Goal: Task Accomplishment & Management: Manage account settings

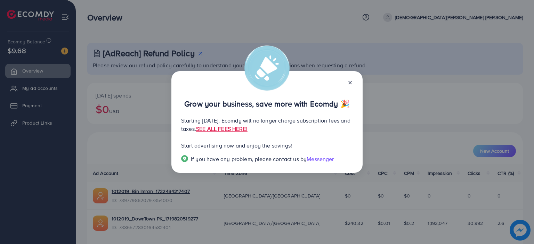
click at [352, 84] on icon at bounding box center [350, 83] width 6 height 6
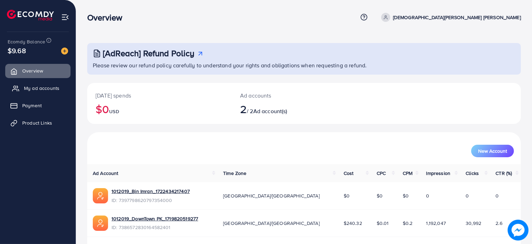
click at [37, 88] on span "My ad accounts" at bounding box center [41, 88] width 35 height 7
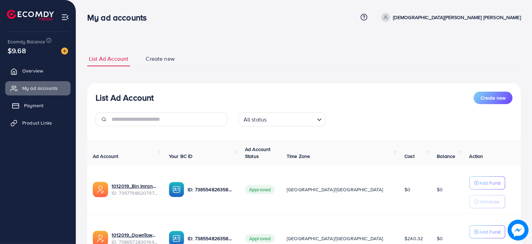
click at [35, 107] on span "Payment" at bounding box center [33, 105] width 19 height 7
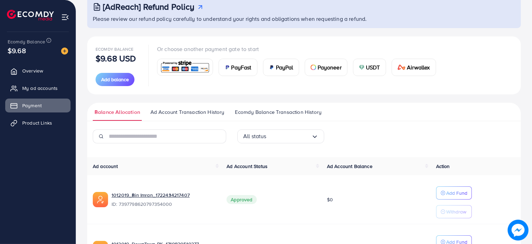
scroll to position [35, 0]
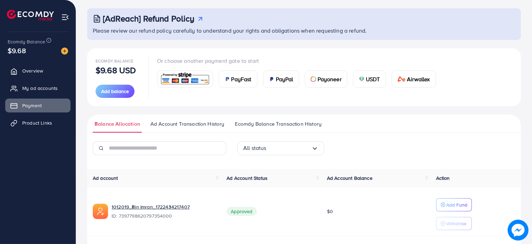
click at [254, 126] on span "Ecomdy Balance Transaction History" at bounding box center [278, 124] width 87 height 8
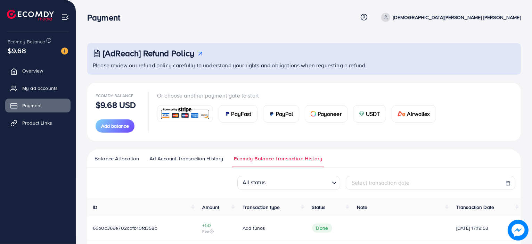
click at [115, 160] on span "Balance Allocation" at bounding box center [117, 159] width 45 height 8
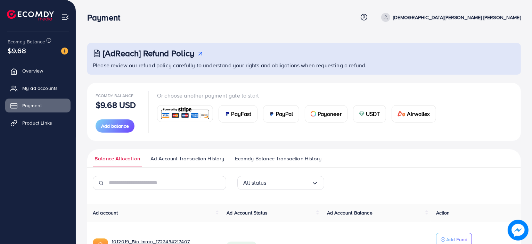
click at [21, 62] on ul "Overview My ad accounts Payment Product Links" at bounding box center [38, 99] width 76 height 76
click at [29, 72] on span "Overview" at bounding box center [34, 70] width 21 height 7
